Goal: Transaction & Acquisition: Download file/media

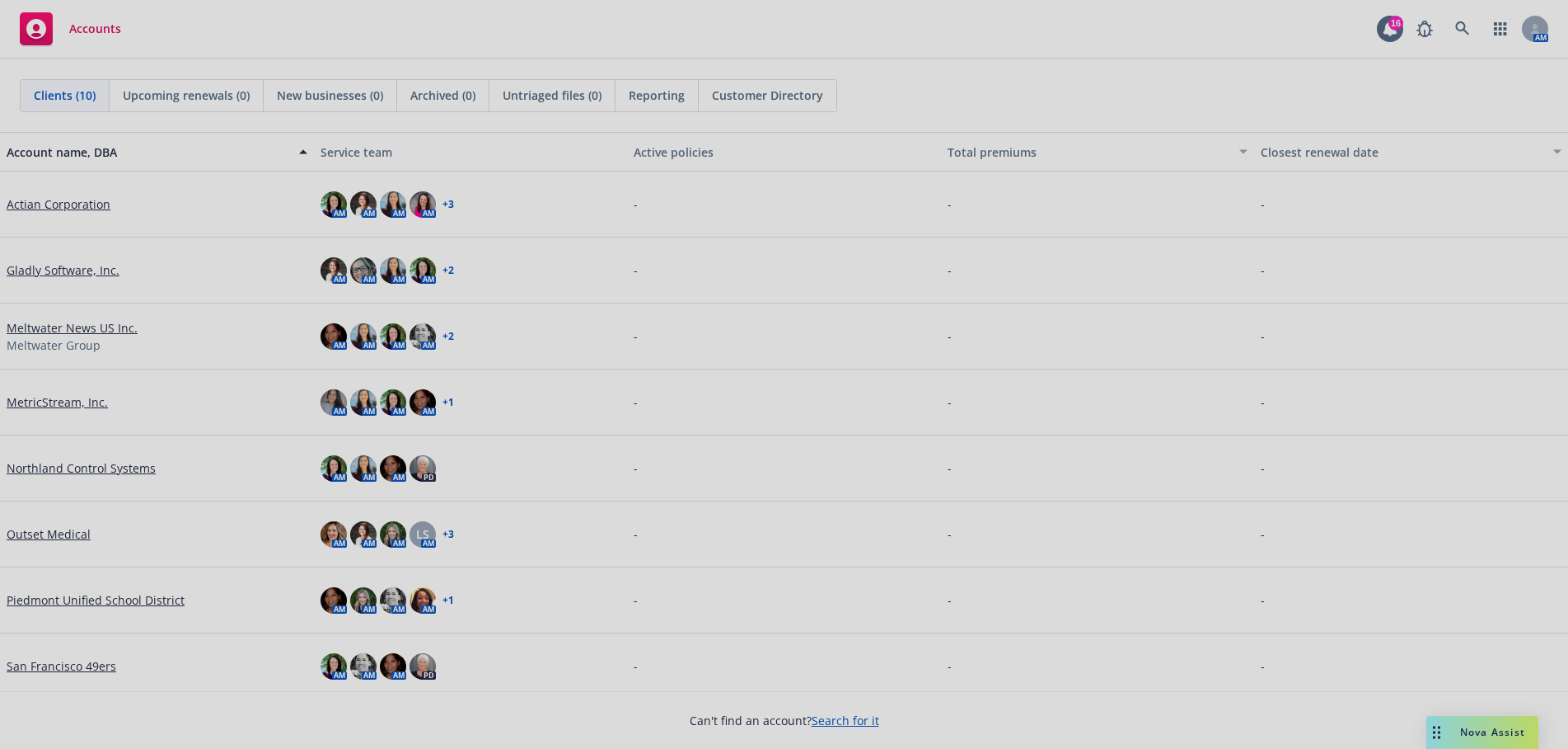
click at [1453, 24] on div at bounding box center [784, 374] width 1568 height 749
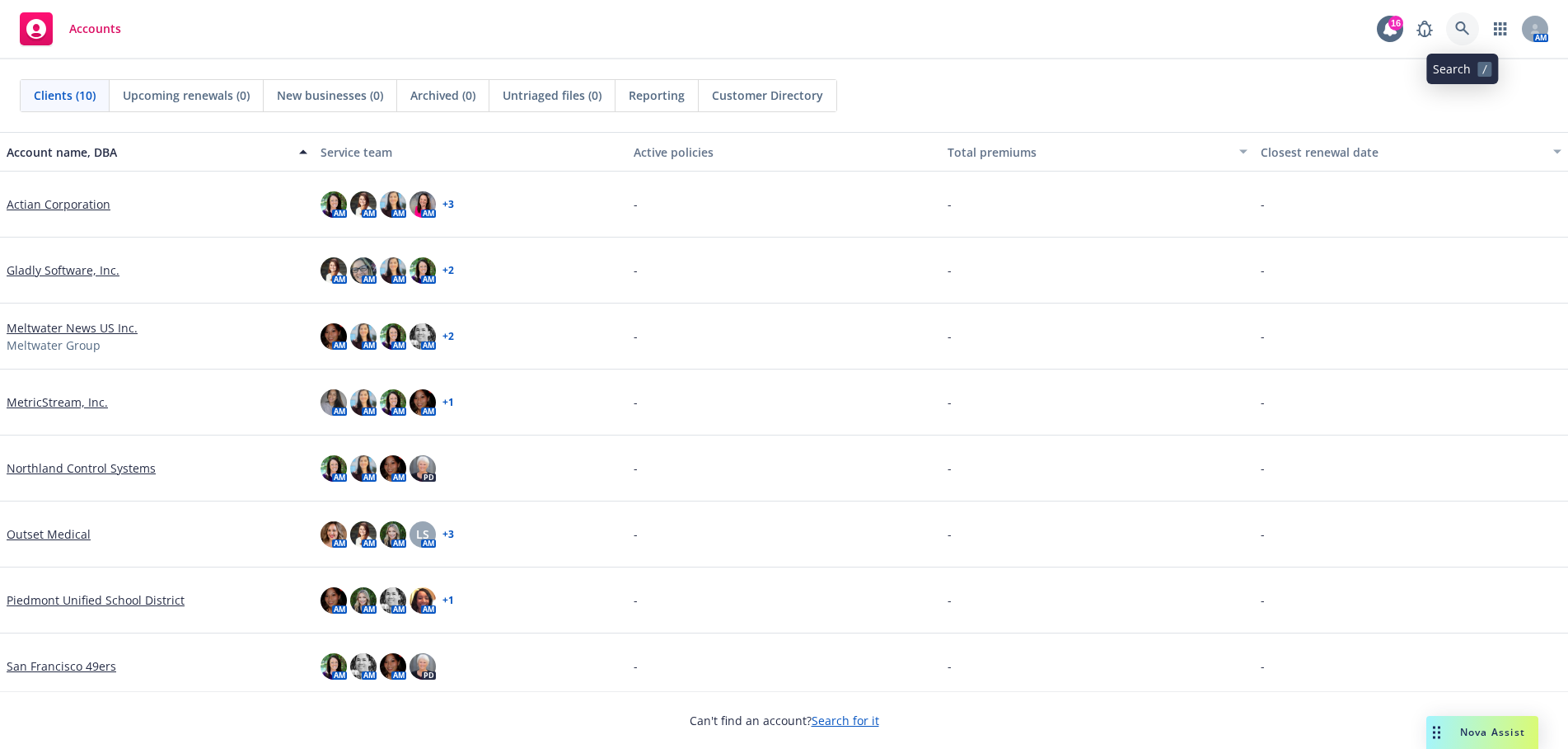
click at [1455, 20] on link at bounding box center [1462, 28] width 33 height 33
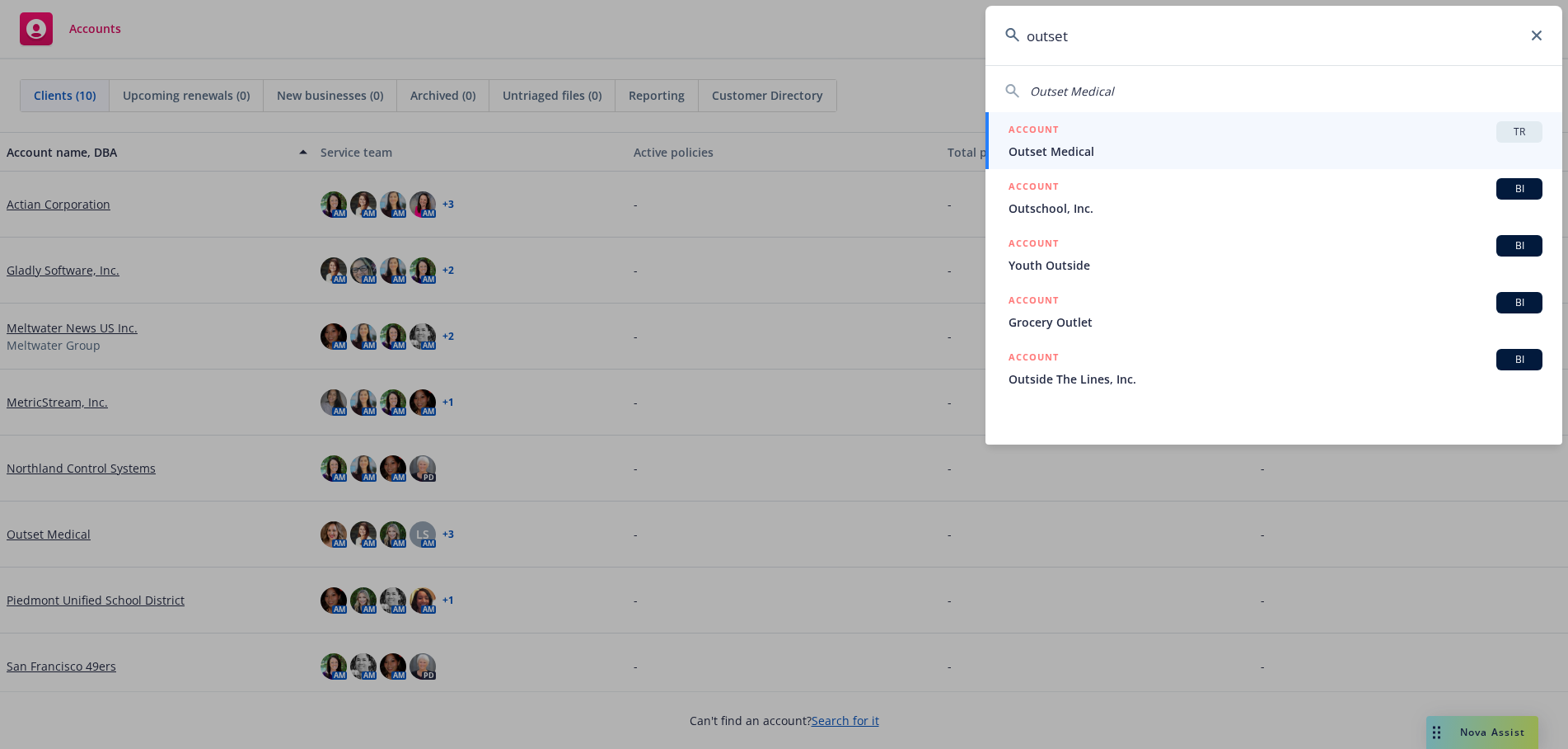
type input "outset"
click at [1273, 145] on span "Outset Medical" at bounding box center [1275, 151] width 534 height 17
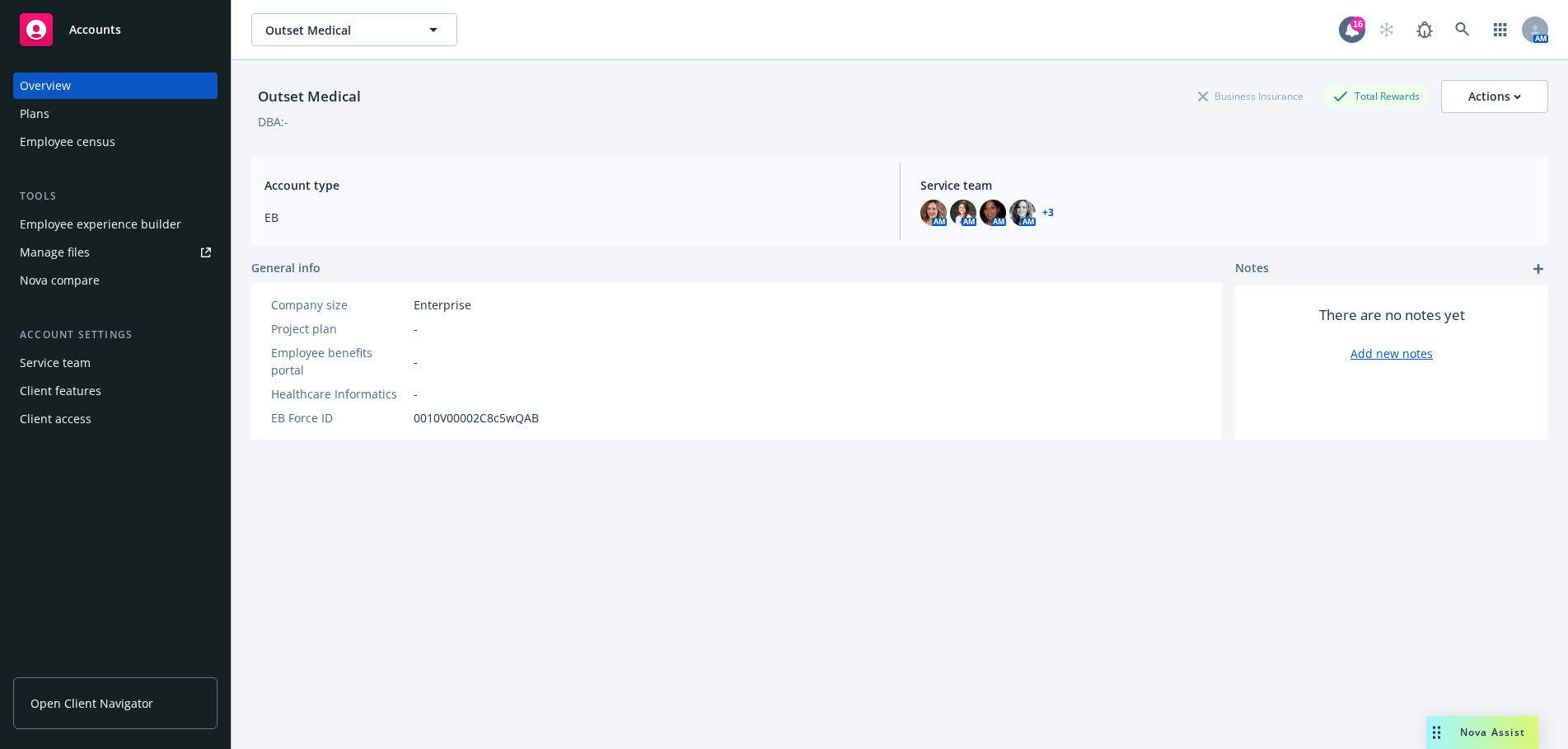
click at [61, 113] on div "Plans" at bounding box center [115, 114] width 191 height 27
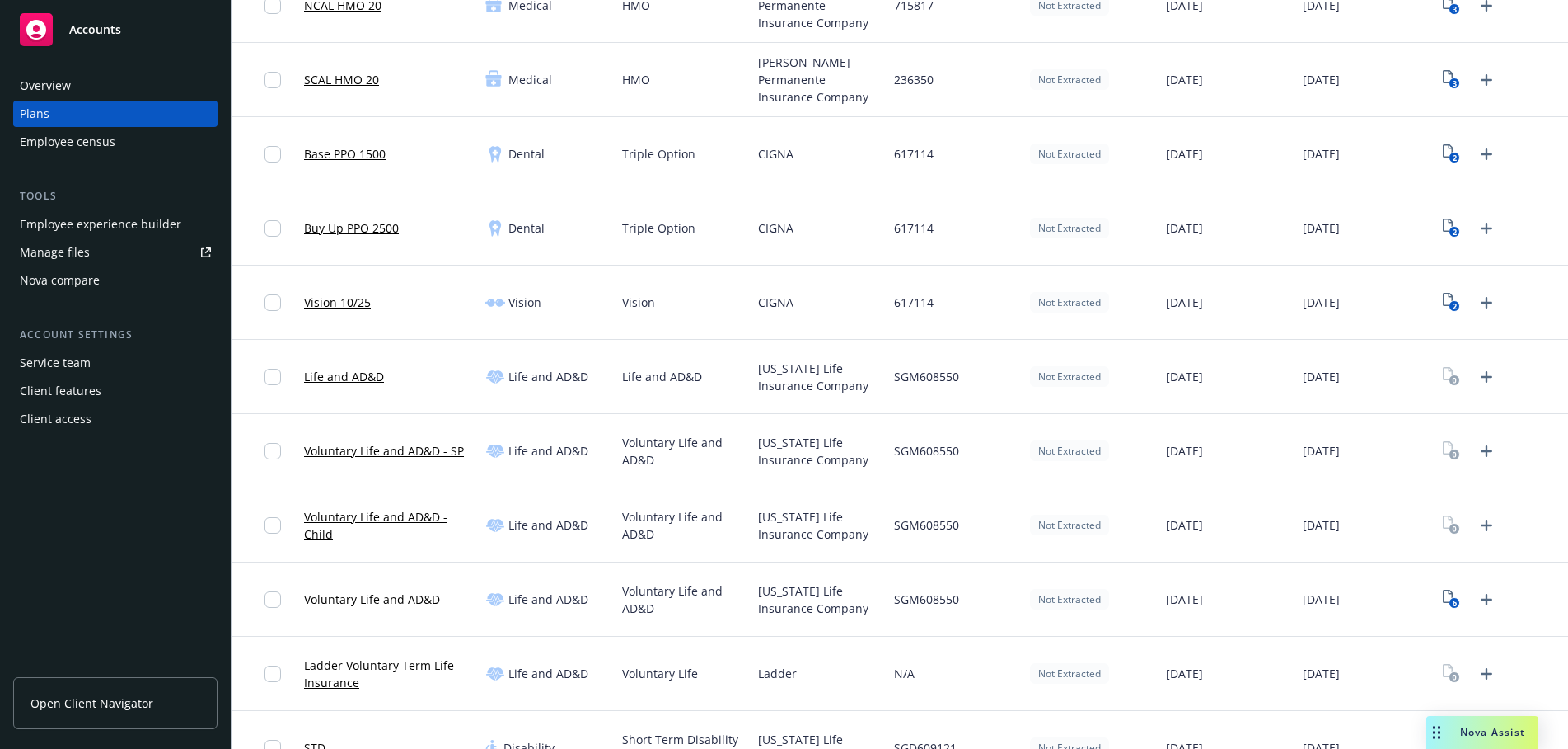
scroll to position [491, 0]
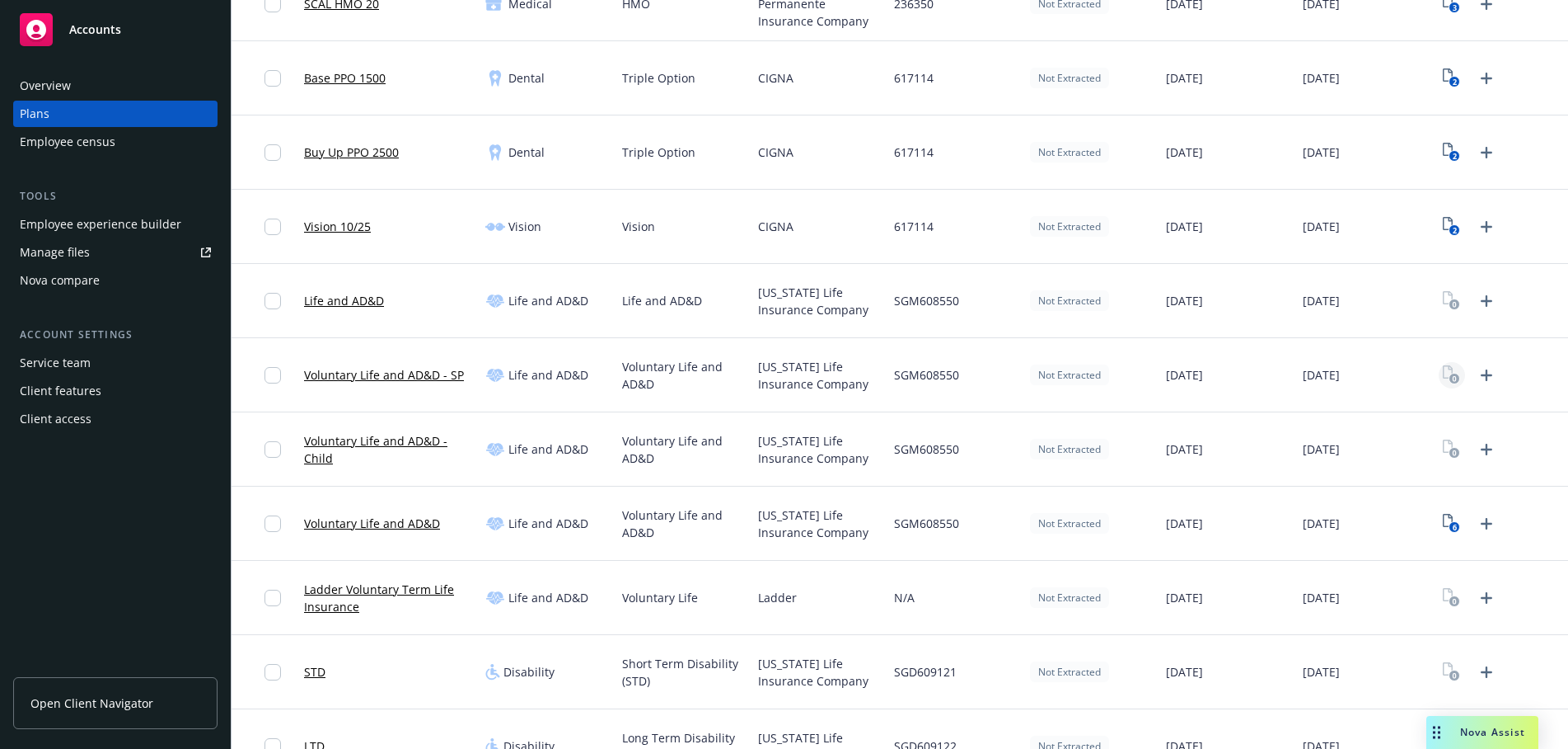
click at [1449, 380] on rect "View Plan Documents" at bounding box center [1454, 379] width 11 height 11
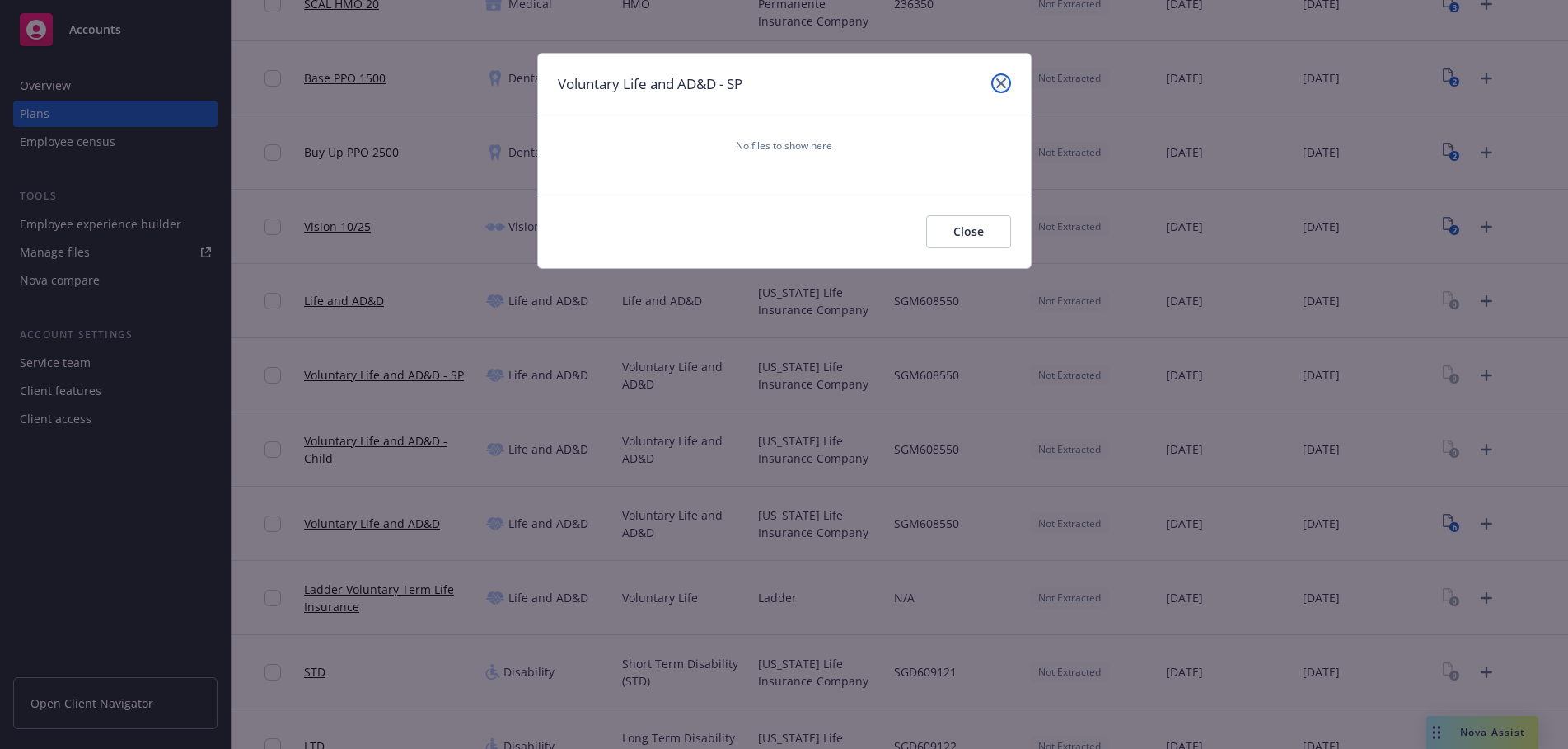
click at [1003, 82] on icon "close" at bounding box center [1001, 84] width 10 height 10
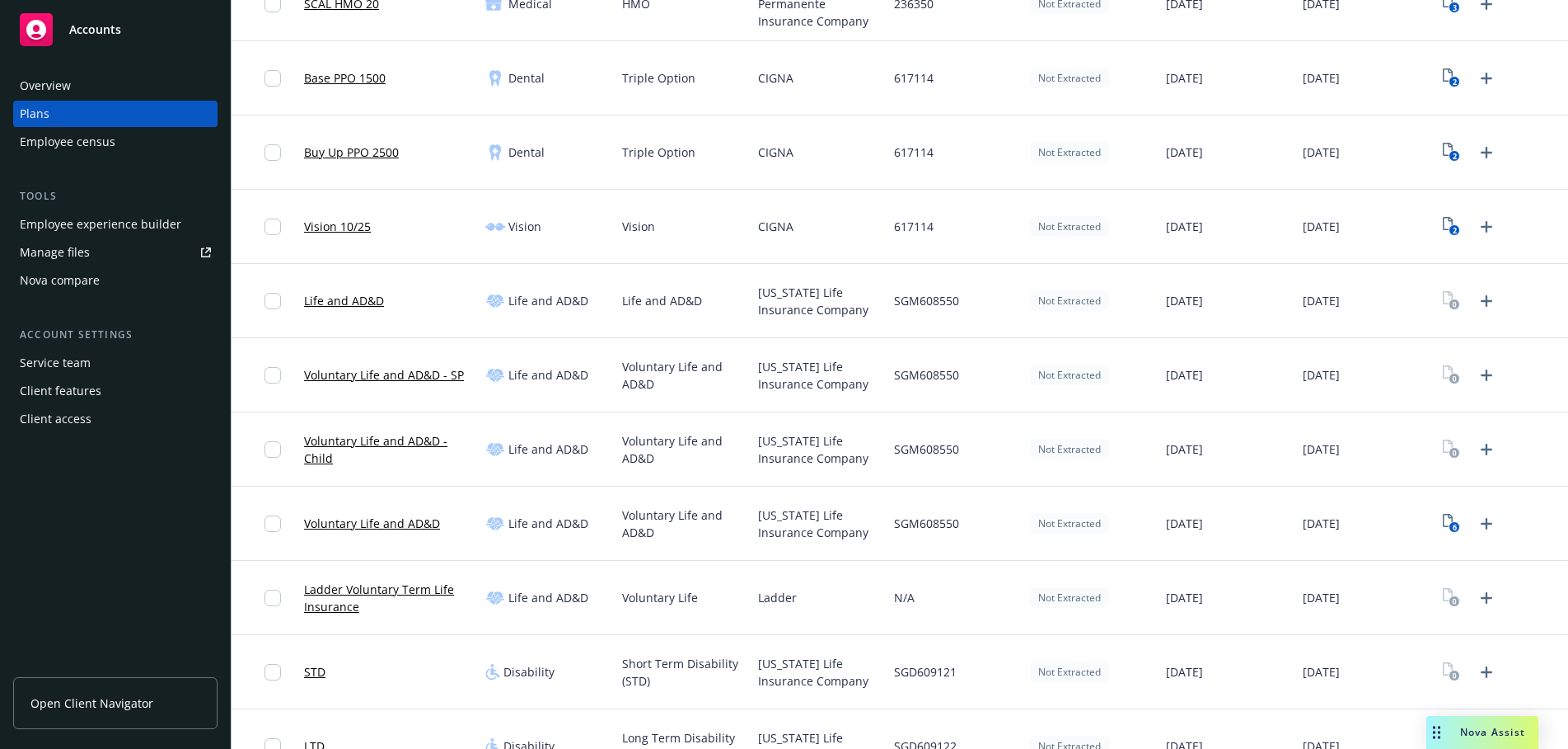
click at [393, 524] on link "Voluntary Life and AD&D" at bounding box center [372, 523] width 136 height 17
click at [1453, 525] on text "6" at bounding box center [1454, 527] width 4 height 11
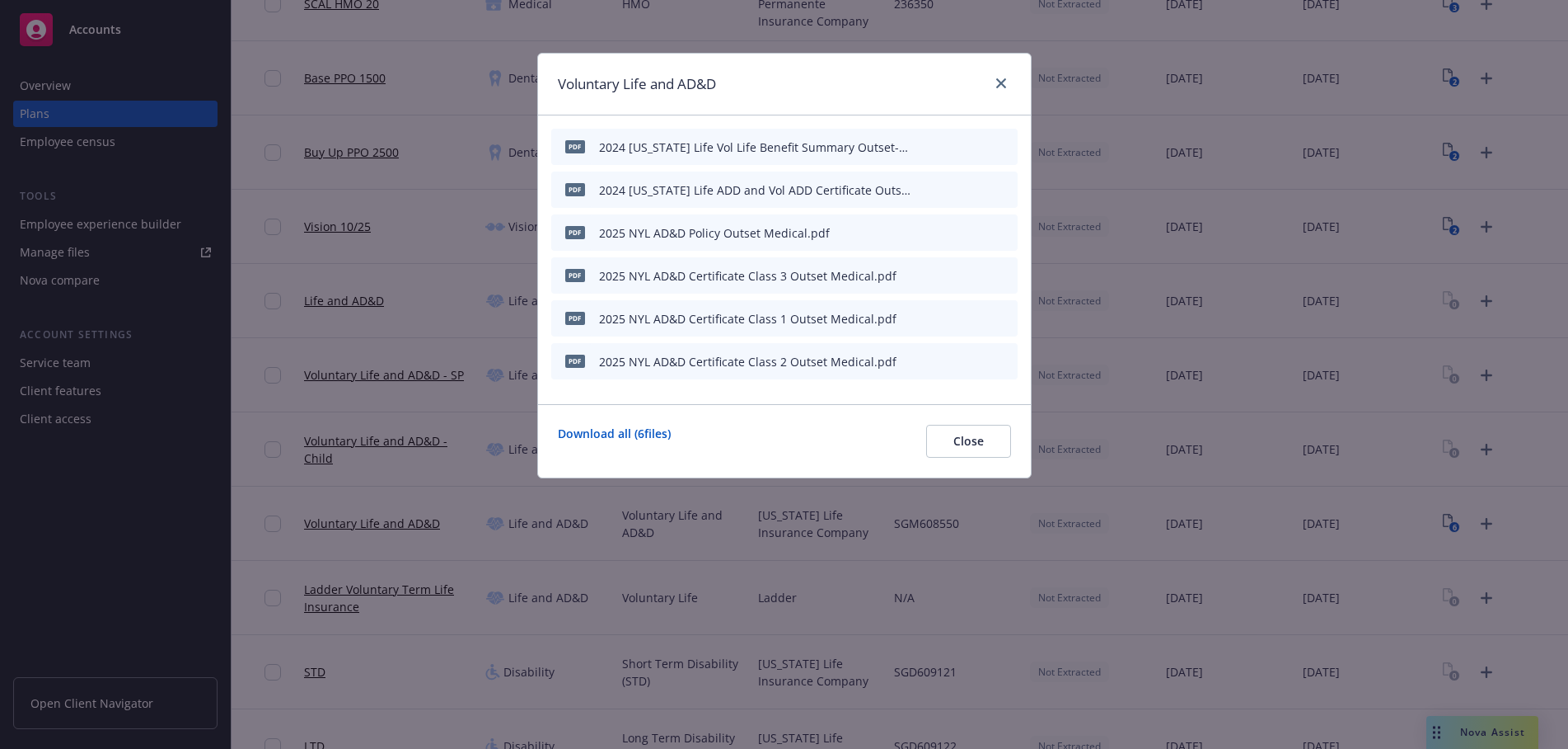
click at [948, 148] on icon "download file" at bounding box center [948, 145] width 13 height 13
